Goal: Task Accomplishment & Management: Manage account settings

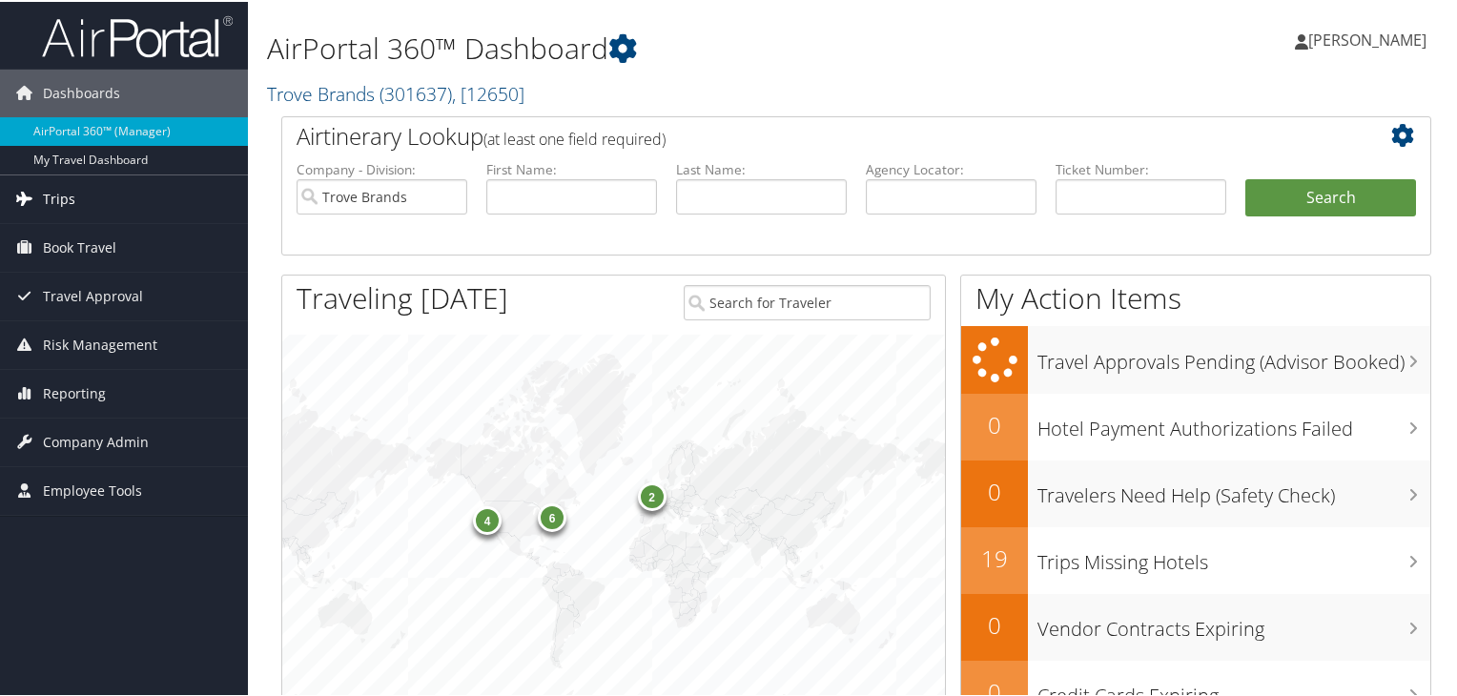
click at [87, 199] on link "Trips" at bounding box center [124, 198] width 248 height 48
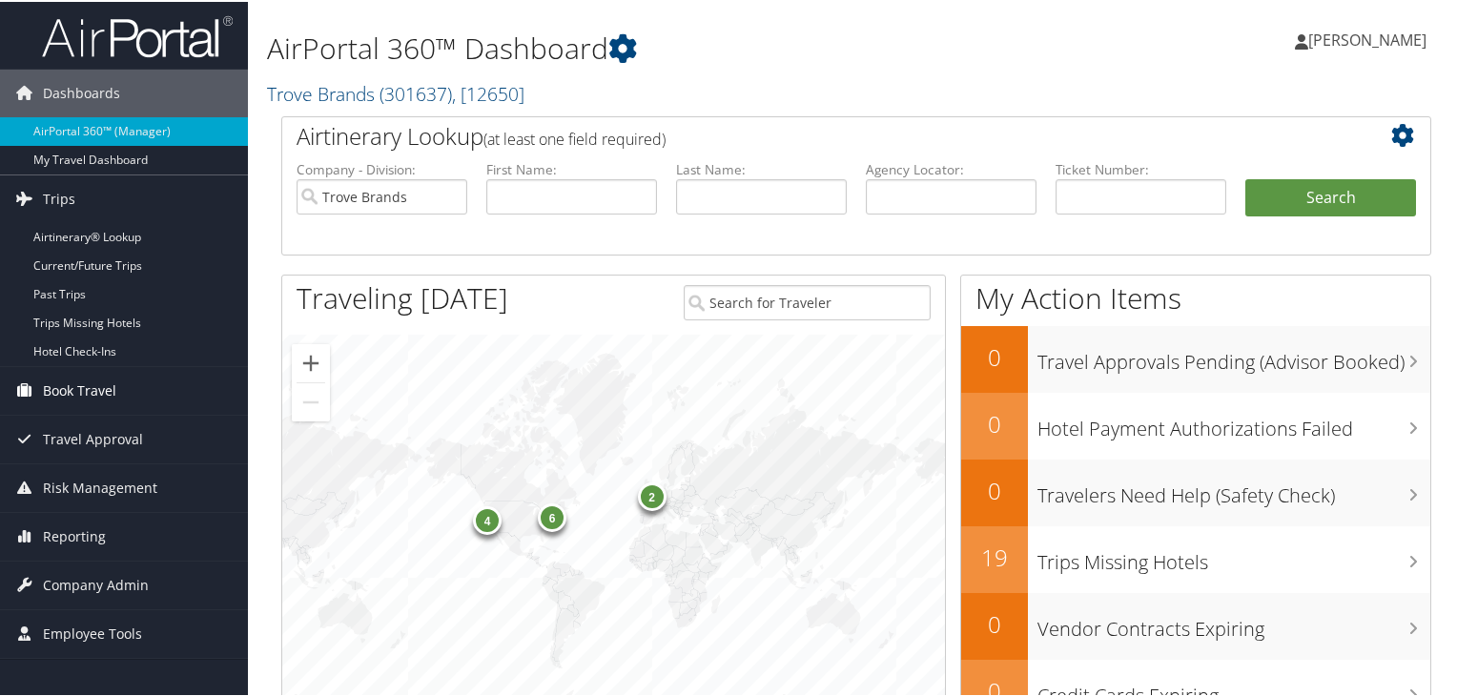
click at [104, 399] on span "Book Travel" at bounding box center [79, 389] width 73 height 48
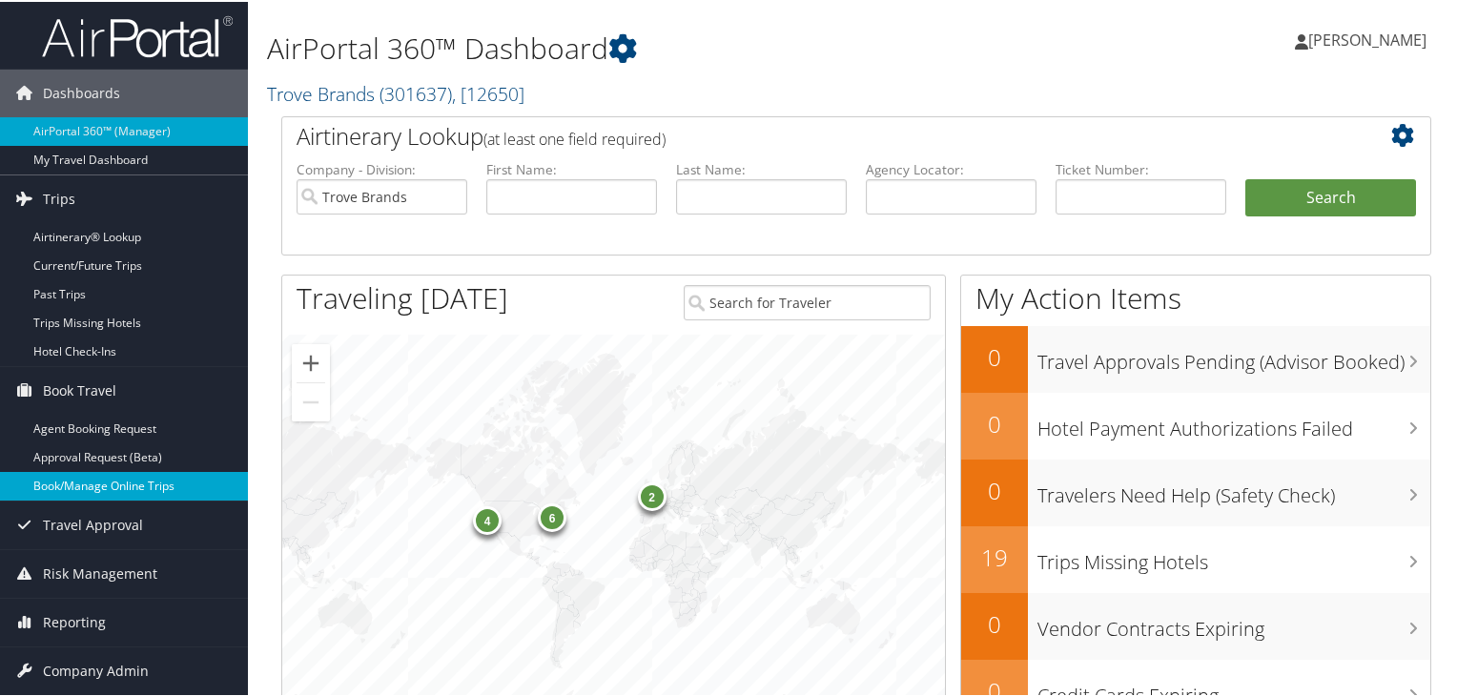
click at [116, 484] on link "Book/Manage Online Trips" at bounding box center [124, 484] width 248 height 29
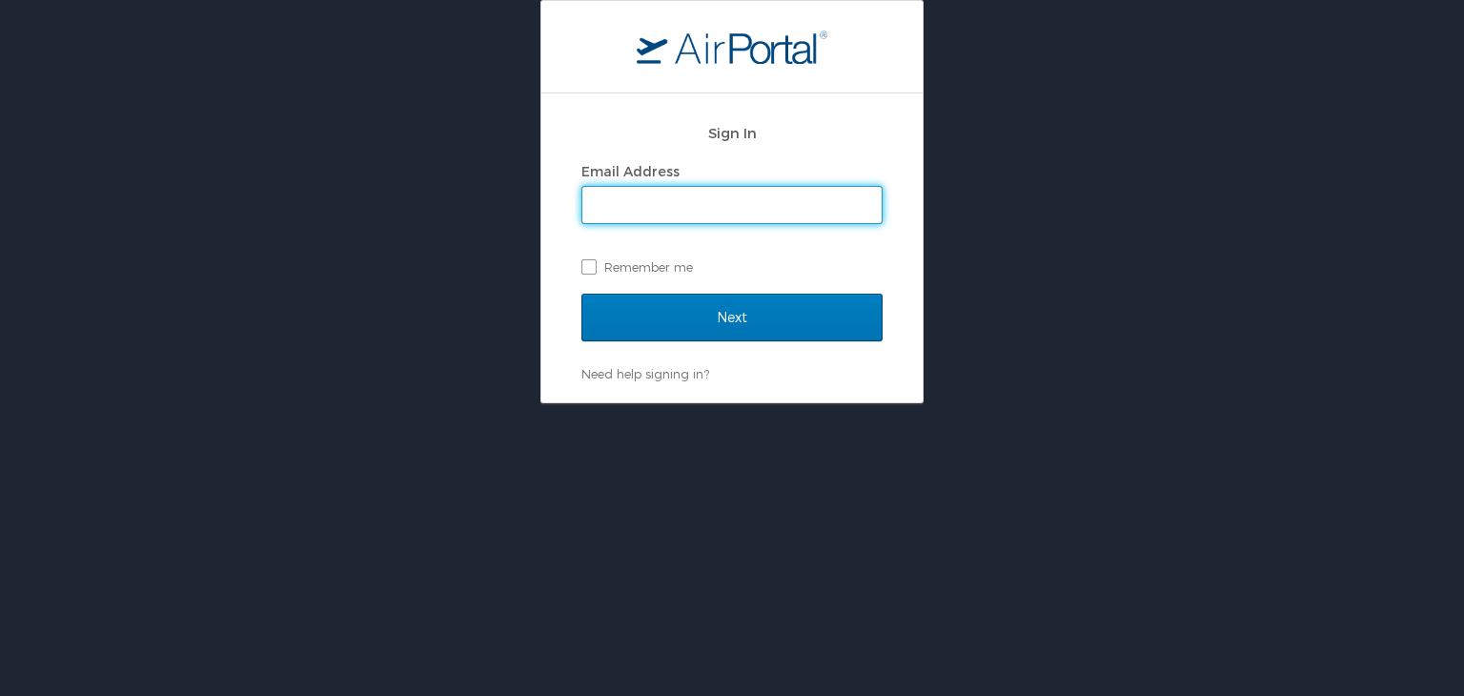
type input "[EMAIL_ADDRESS][DOMAIN_NAME]"
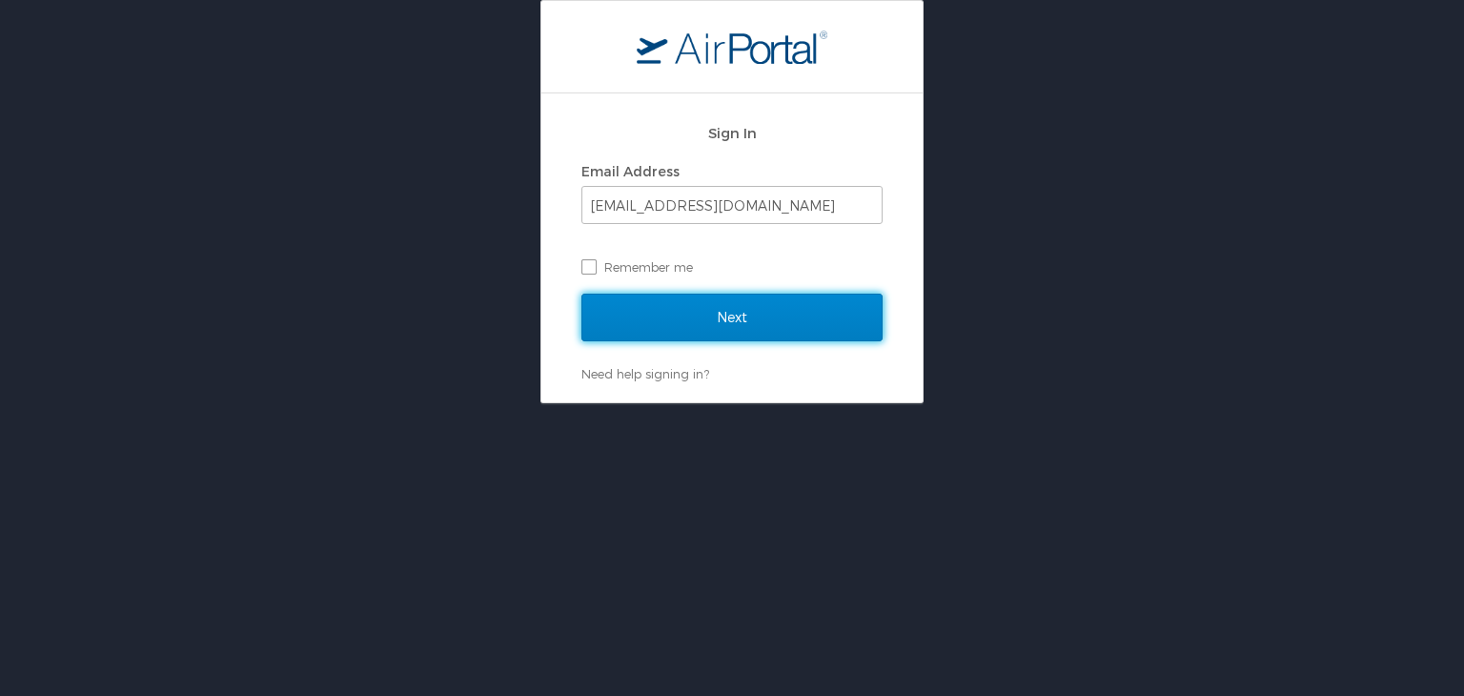
click at [754, 303] on input "Next" at bounding box center [732, 318] width 301 height 48
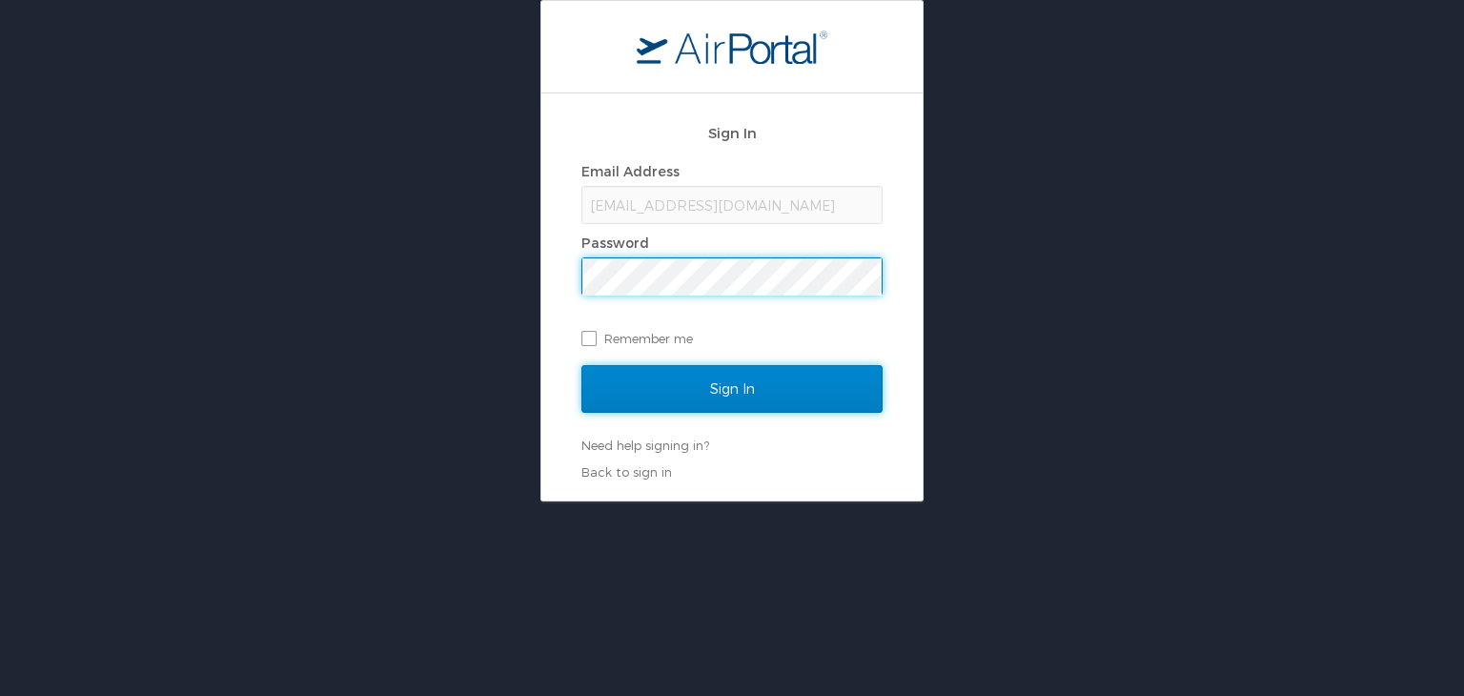
click at [743, 394] on input "Sign In" at bounding box center [732, 389] width 301 height 48
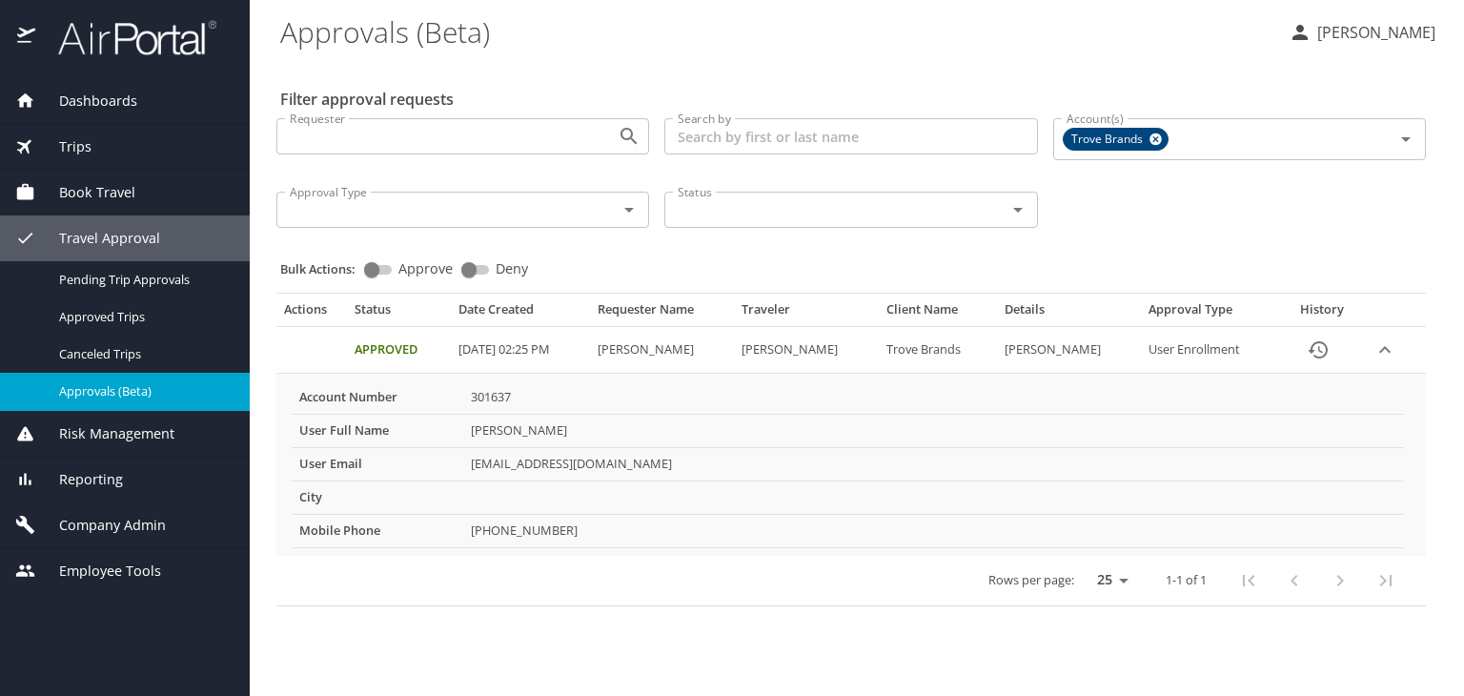
click at [374, 269] on input "Approve" at bounding box center [371, 269] width 69 height 23
checkbox input "true"
